Goal: Find contact information: Find contact information

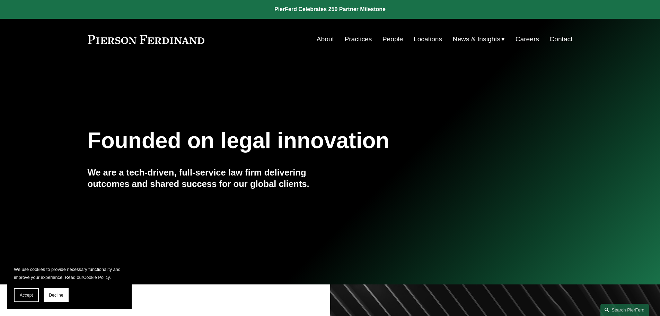
click at [429, 40] on link "Locations" at bounding box center [428, 39] width 28 height 13
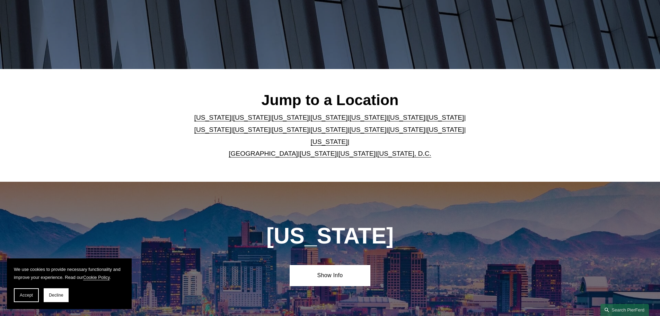
click at [311, 133] on link "[US_STATE]" at bounding box center [329, 129] width 37 height 7
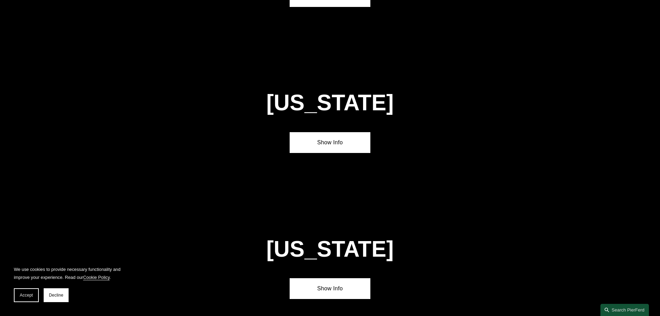
scroll to position [1775, 0]
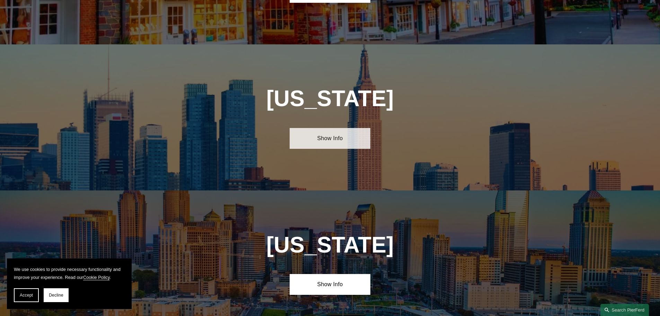
click at [345, 128] on link "Show Info" at bounding box center [330, 138] width 81 height 21
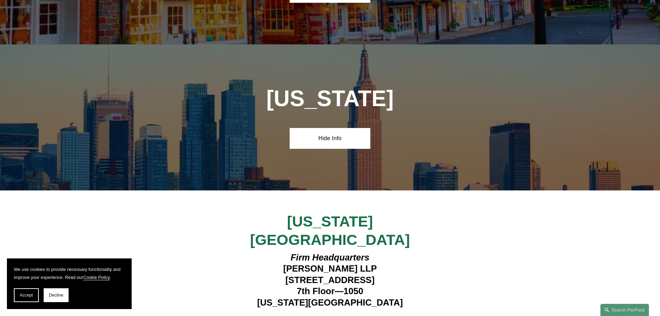
click at [280, 252] on h4 "Firm Headquarters [PERSON_NAME] LLP [STREET_ADDRESS][US_STATE]" at bounding box center [330, 280] width 202 height 56
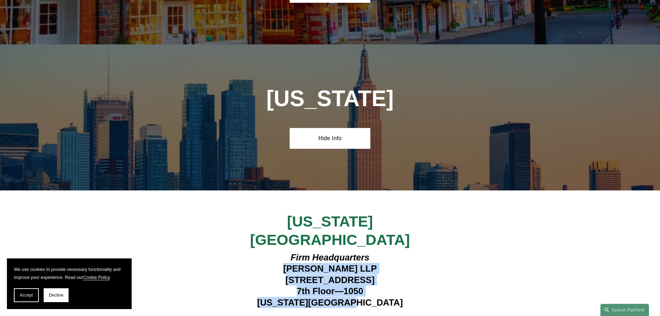
drag, startPoint x: 282, startPoint y: 208, endPoint x: 397, endPoint y: 243, distance: 120.5
click at [397, 252] on h4 "Firm Headquarters [PERSON_NAME] LLP [STREET_ADDRESS][US_STATE]" at bounding box center [330, 280] width 202 height 56
copy h4 "[PERSON_NAME] LLP [STREET_ADDRESS][US_STATE]"
